Goal: Information Seeking & Learning: Learn about a topic

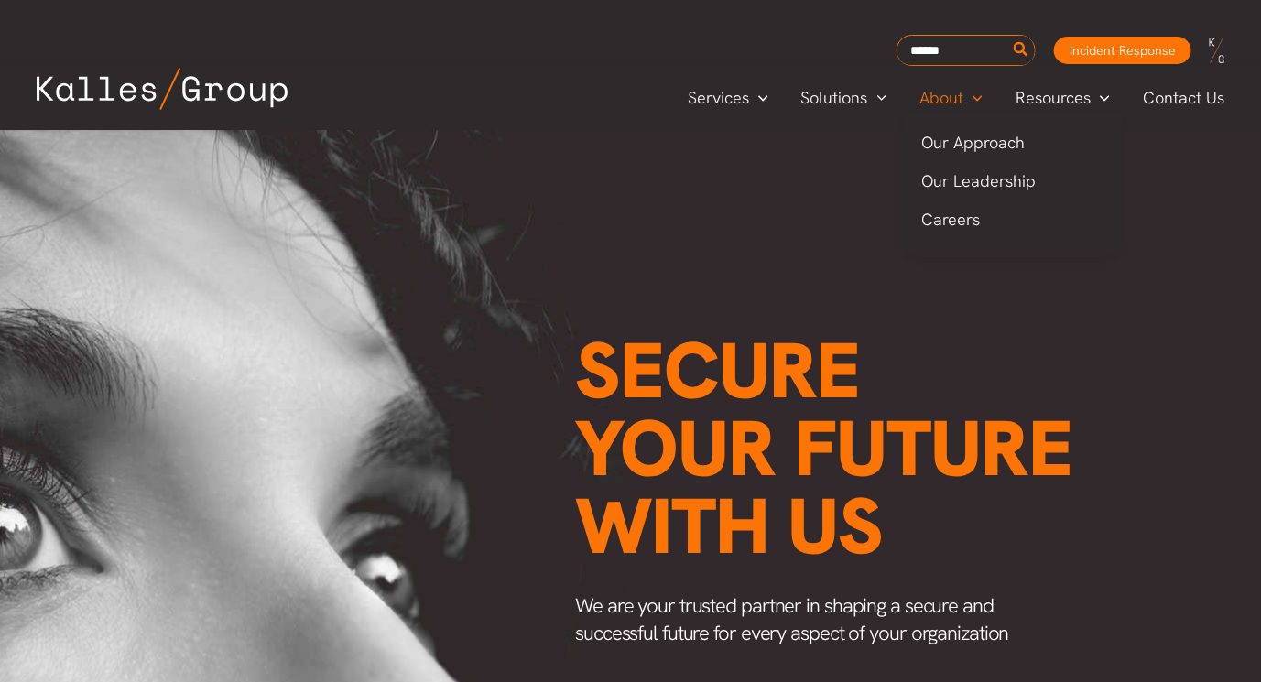
scroll to position [0, 2391]
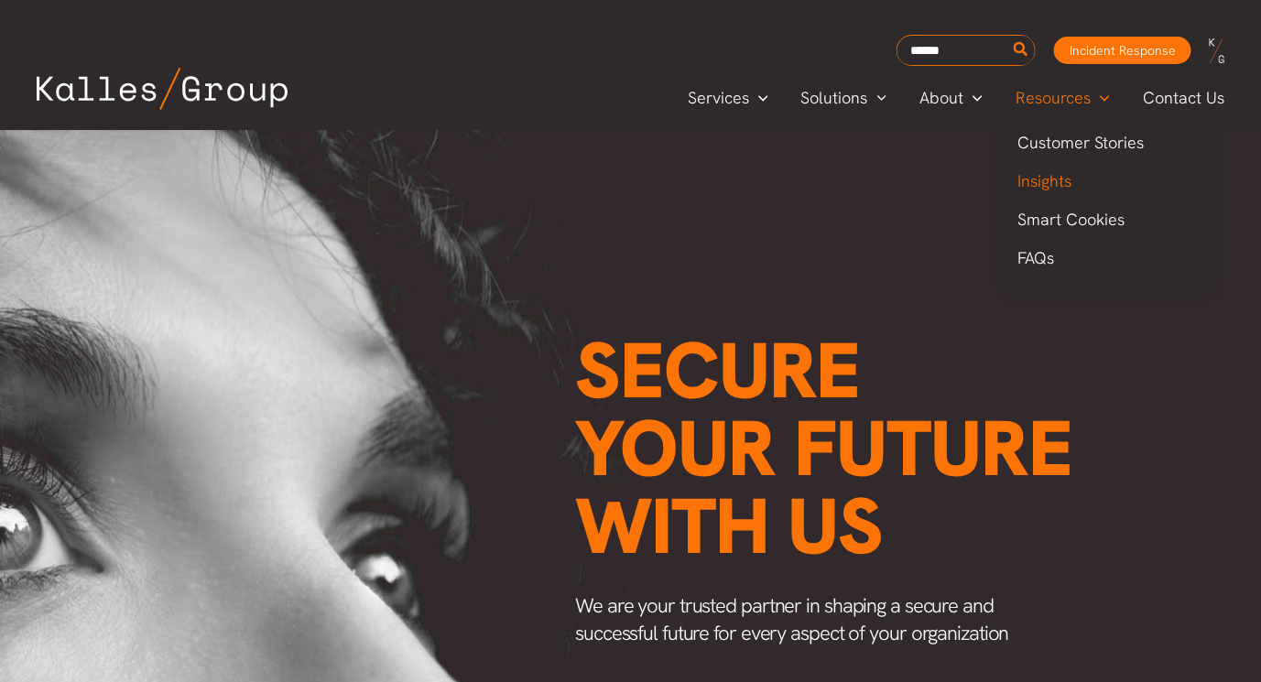
click at [1050, 176] on span "Insights" at bounding box center [1045, 180] width 54 height 21
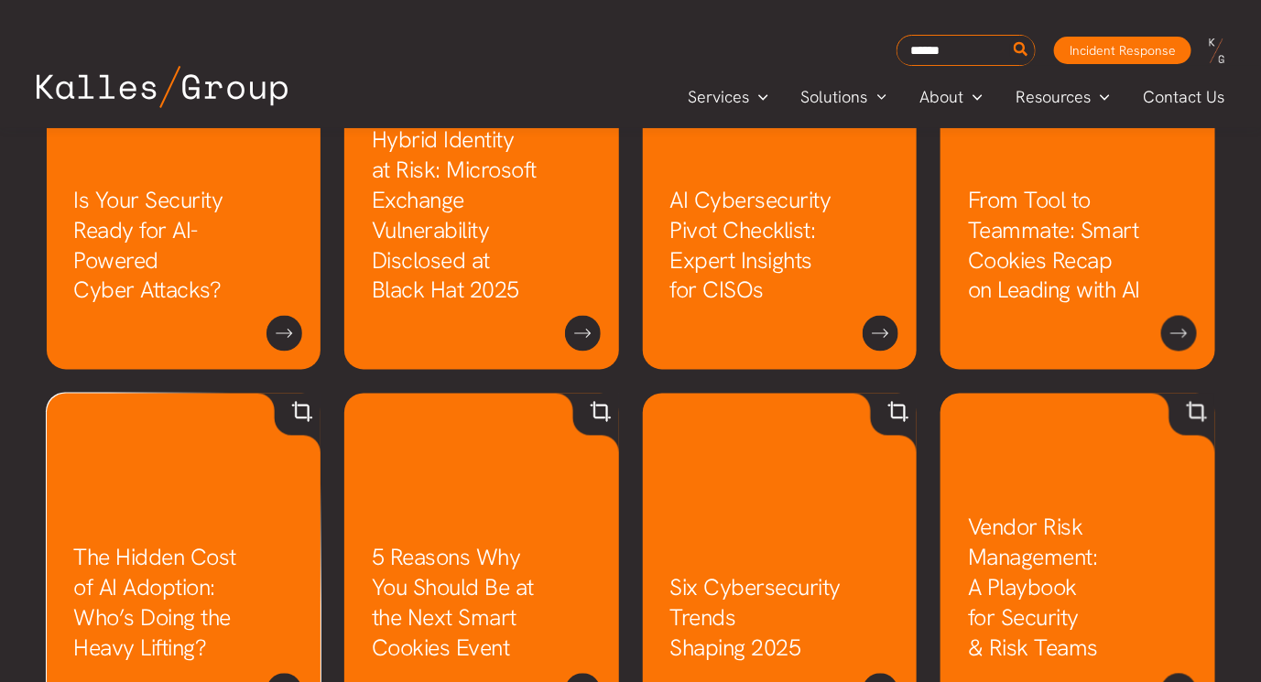
scroll to position [980, 0]
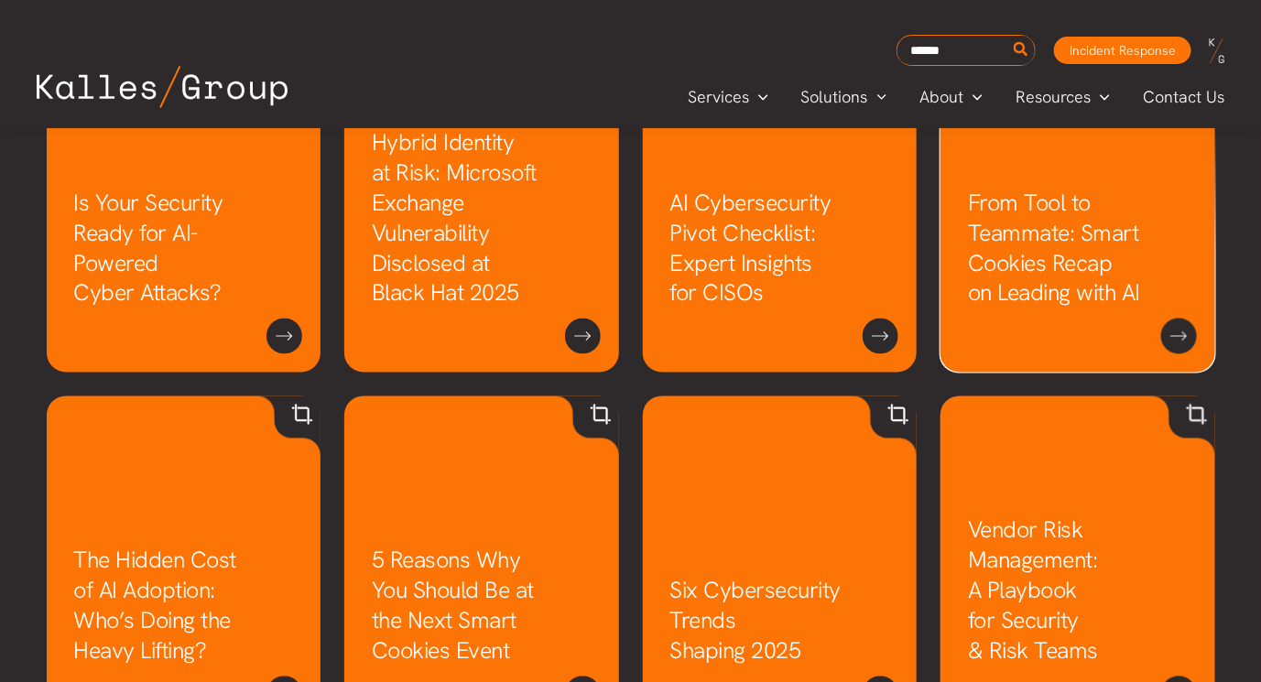
click at [1035, 252] on link "From Tool to Teammate: Smart Cookies Recap on Leading with AI" at bounding box center [1054, 248] width 172 height 121
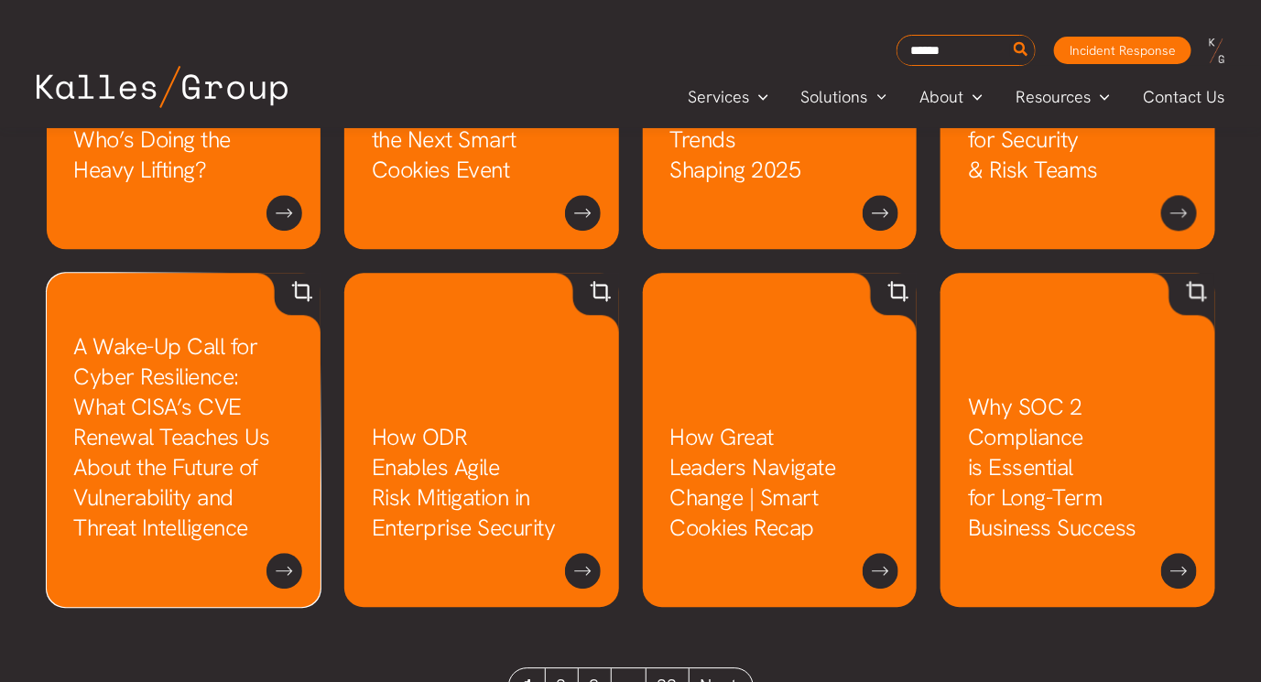
scroll to position [1470, 0]
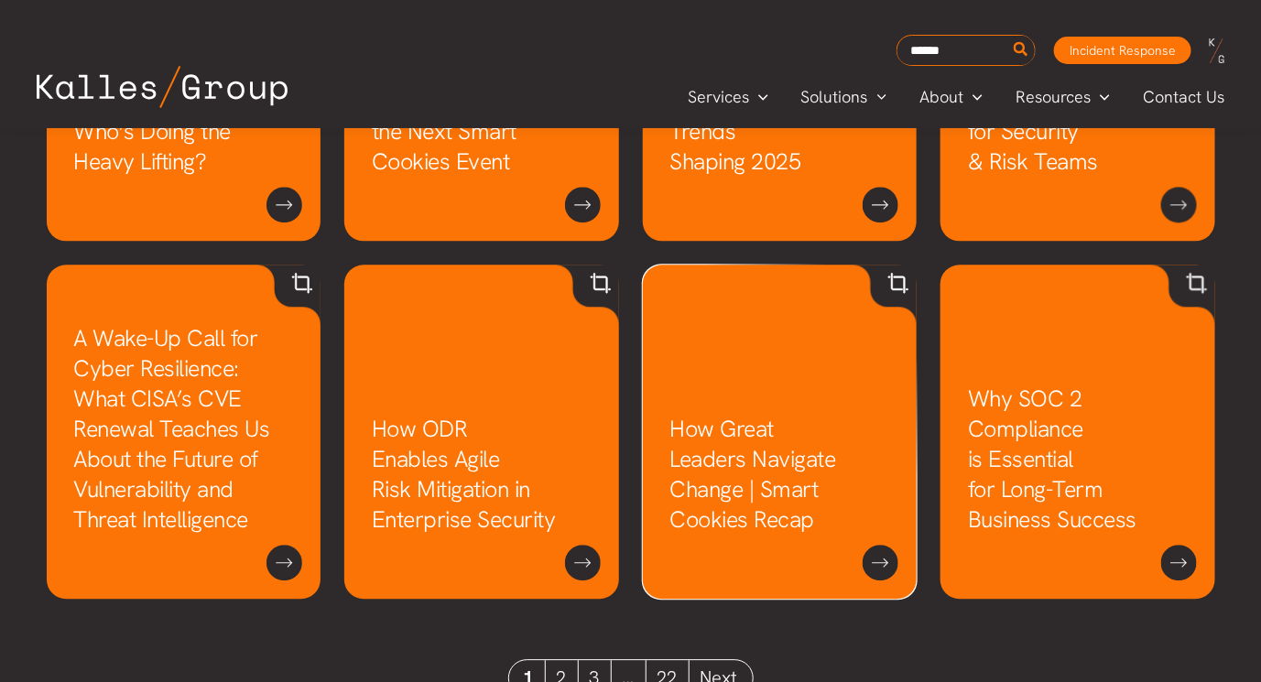
drag, startPoint x: 756, startPoint y: 379, endPoint x: 759, endPoint y: 369, distance: 10.4
click at [756, 414] on link "How Great Leaders Navigate Change | Smart Cookies Recap" at bounding box center [753, 474] width 166 height 121
